Goal: Task Accomplishment & Management: Use online tool/utility

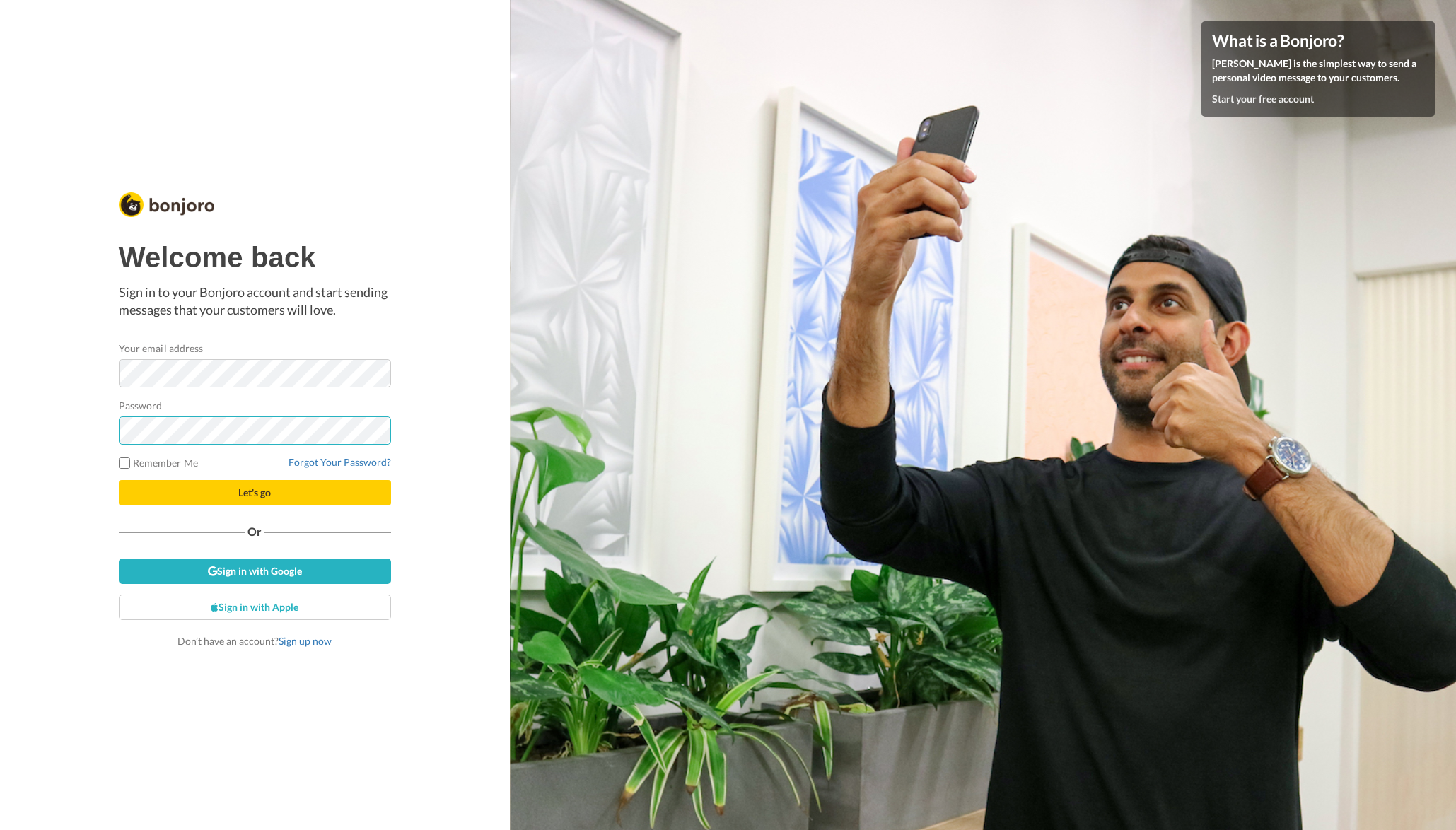
click at [255, 493] on button "Let's go" at bounding box center [255, 492] width 272 height 25
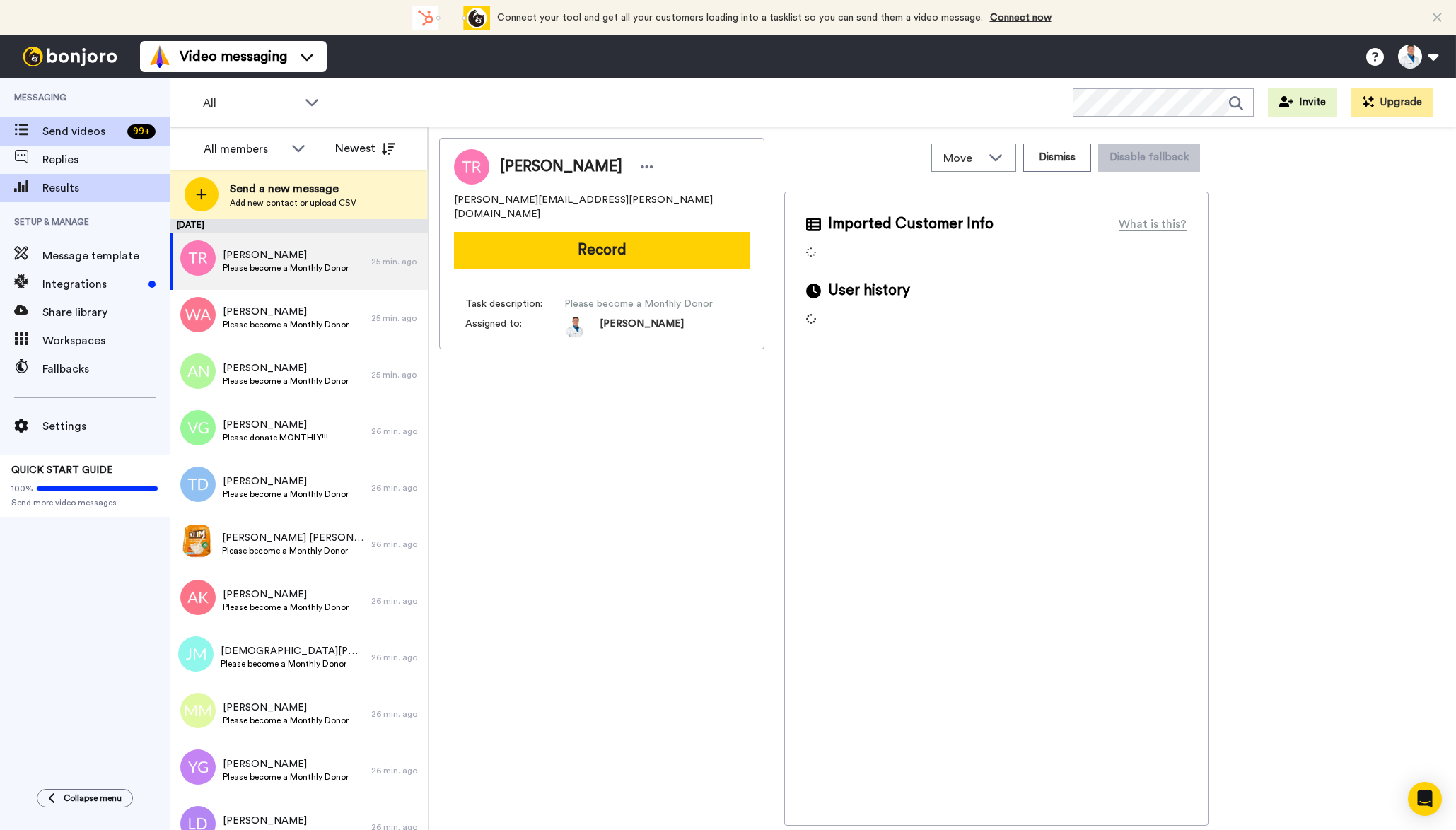
click at [94, 180] on span "Results" at bounding box center [105, 188] width 127 height 17
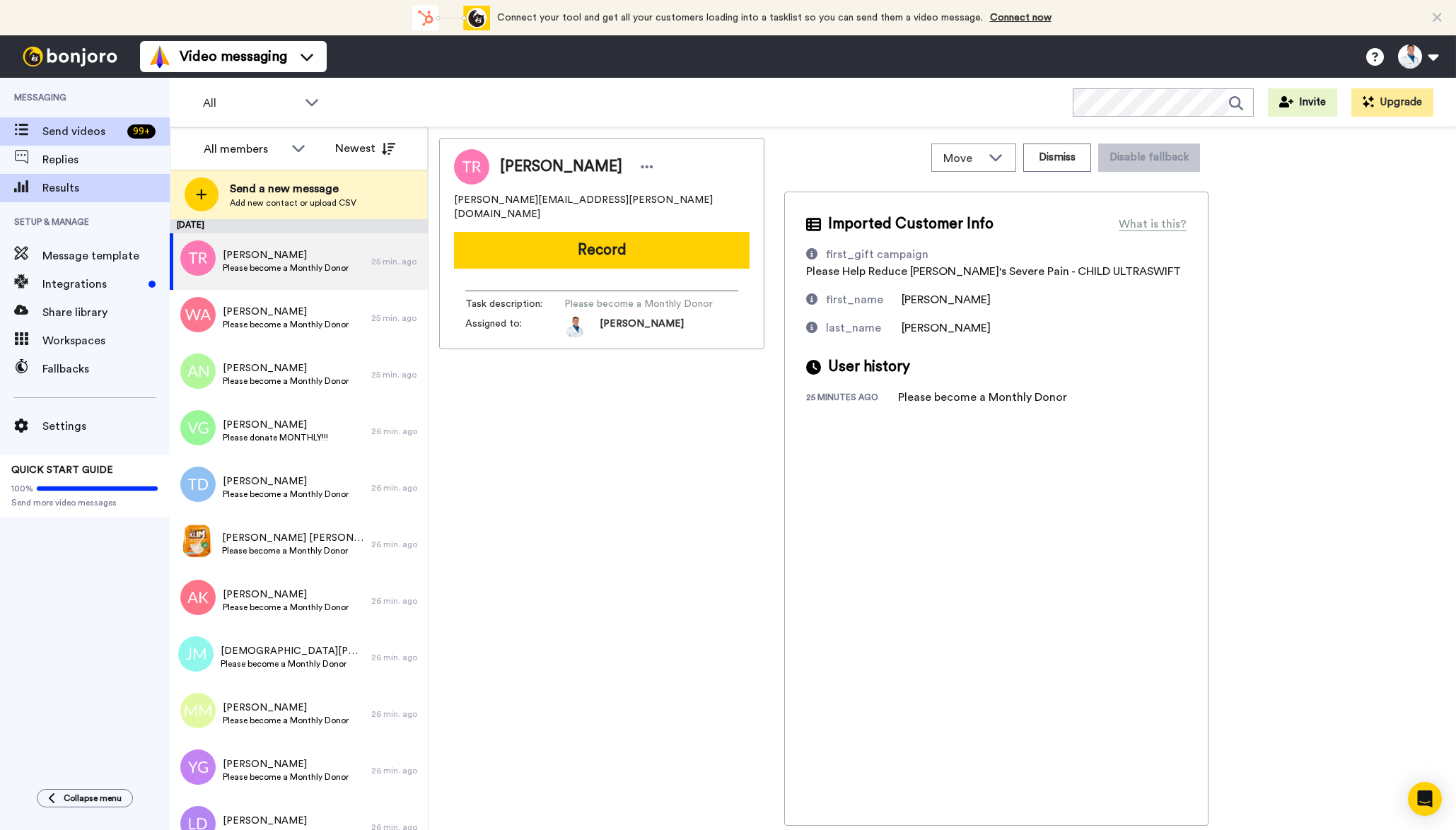
click at [94, 177] on div "Results" at bounding box center [84, 188] width 169 height 28
click at [88, 163] on span "Replies" at bounding box center [105, 159] width 127 height 17
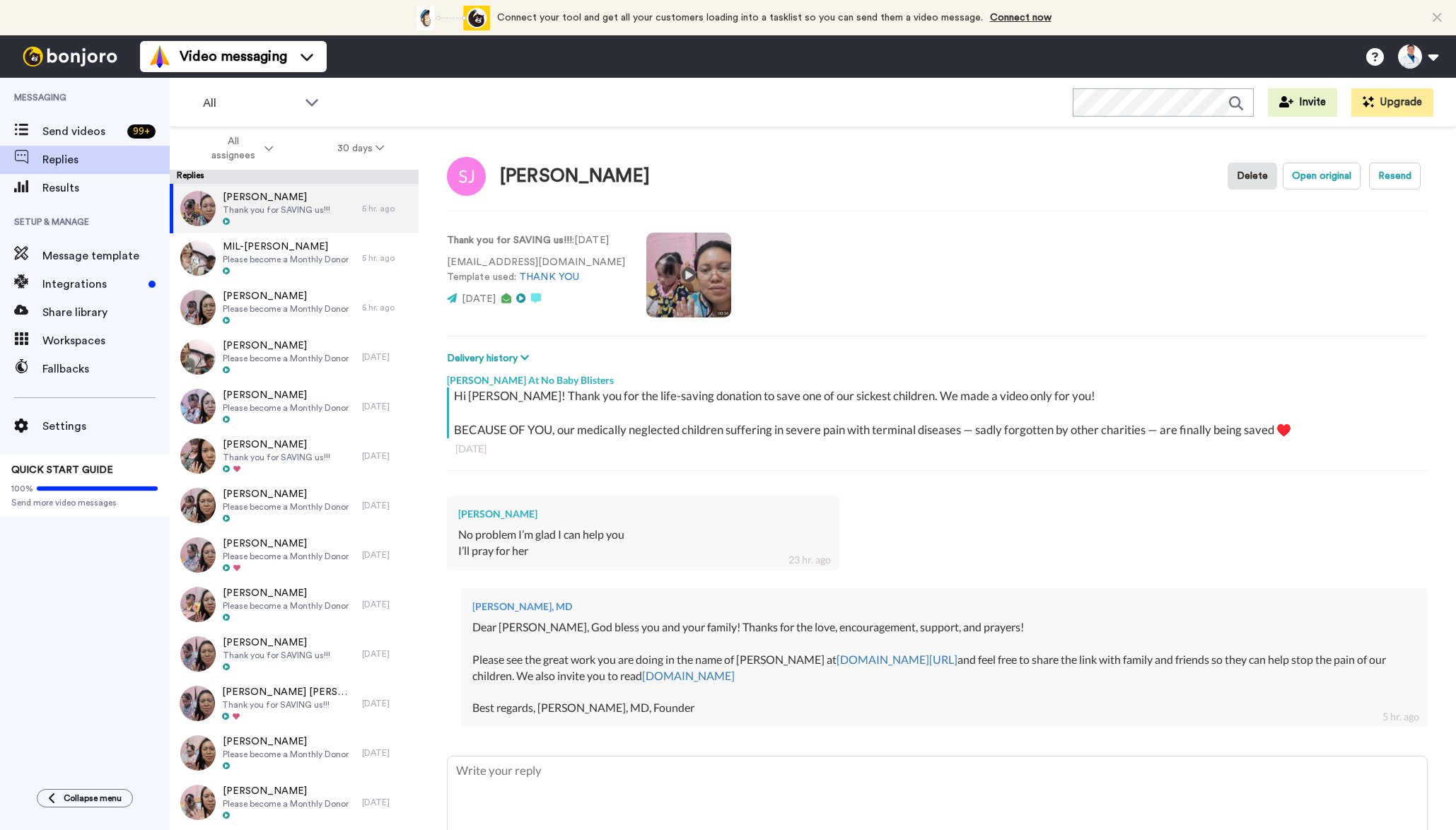
type textarea "x"
